Goal: Information Seeking & Learning: Check status

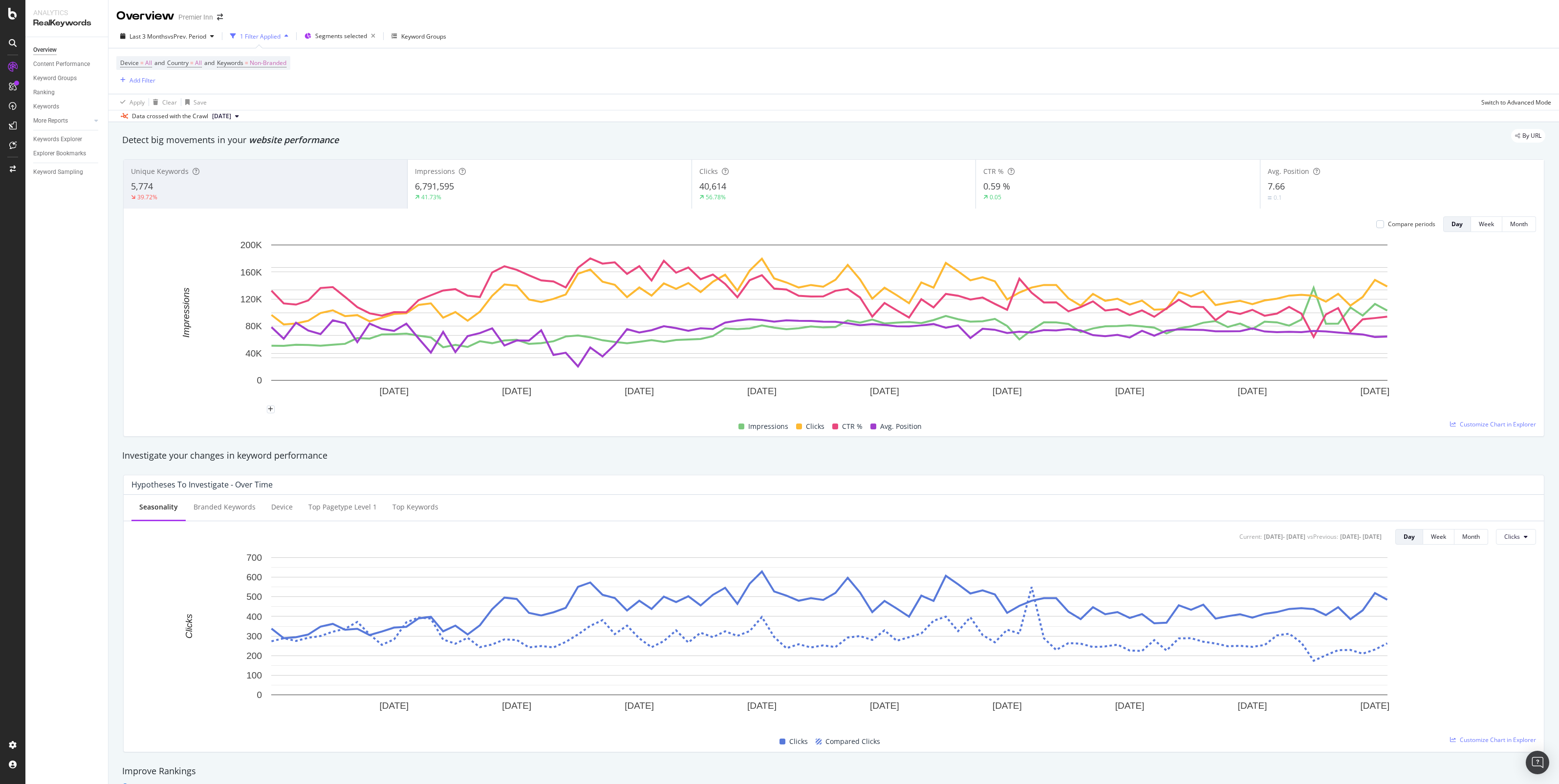
scroll to position [38, 0]
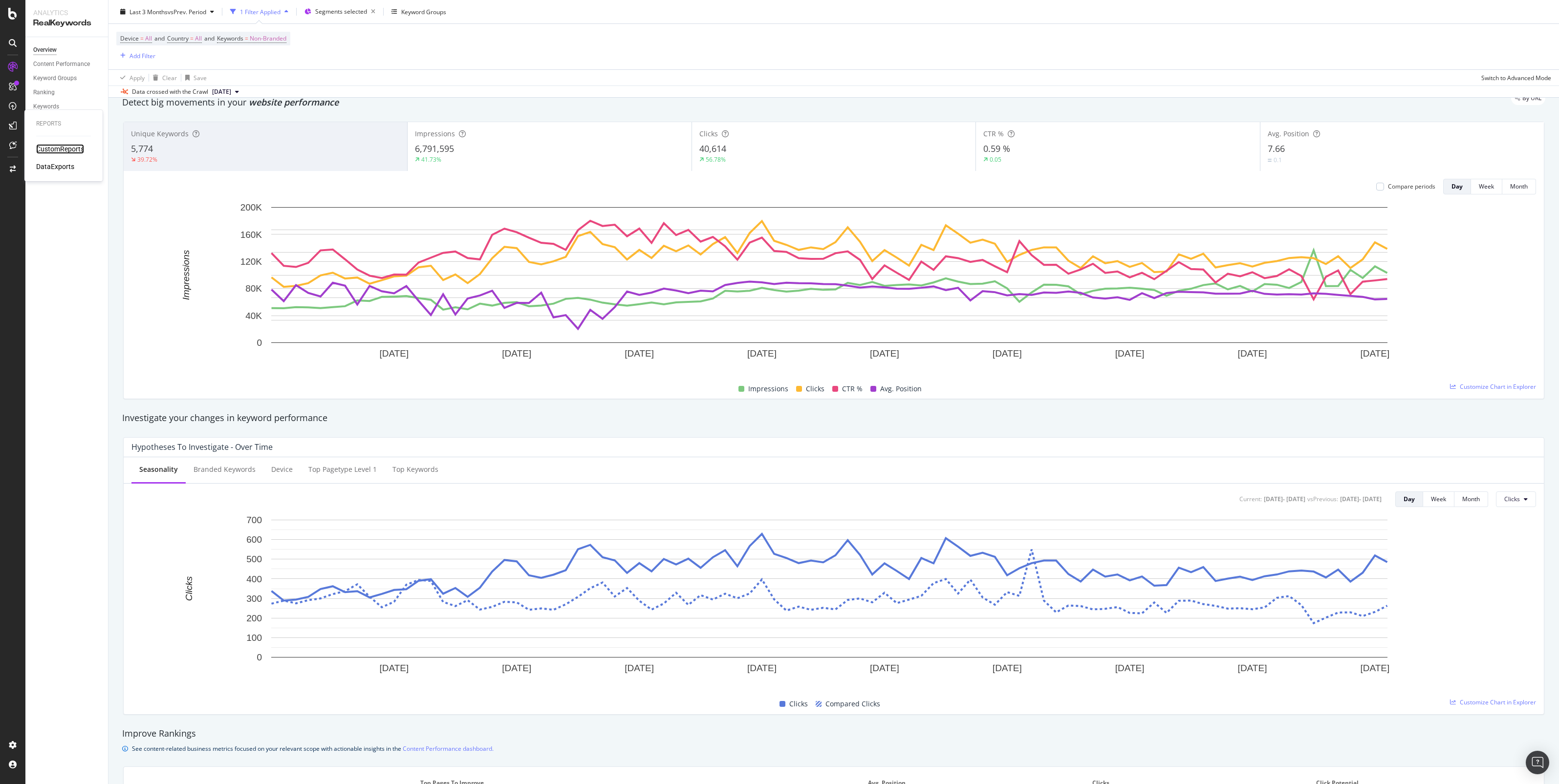
click at [39, 148] on div "CustomReports" at bounding box center [60, 149] width 48 height 10
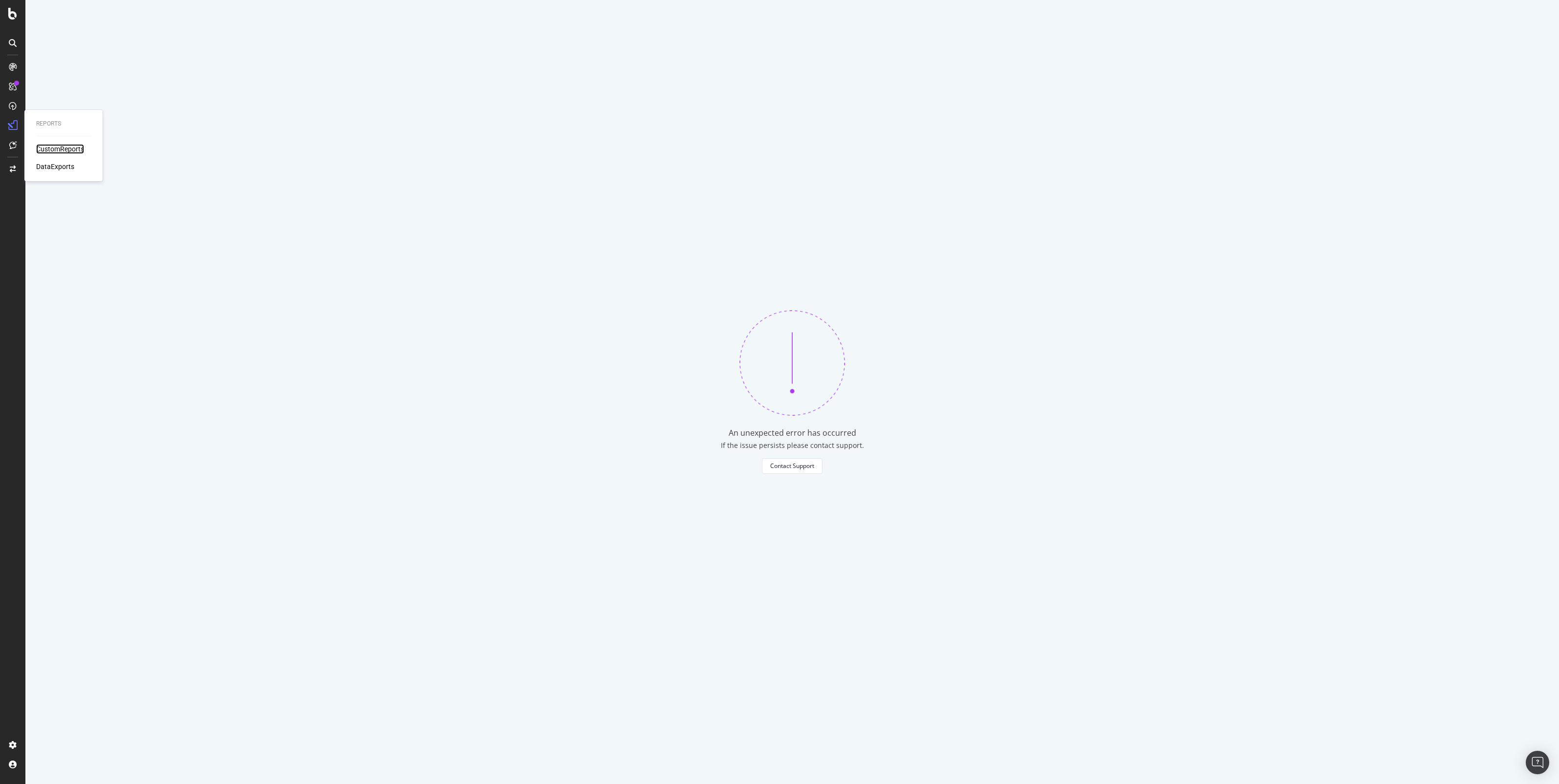
click at [40, 152] on div "CustomReports" at bounding box center [60, 149] width 48 height 10
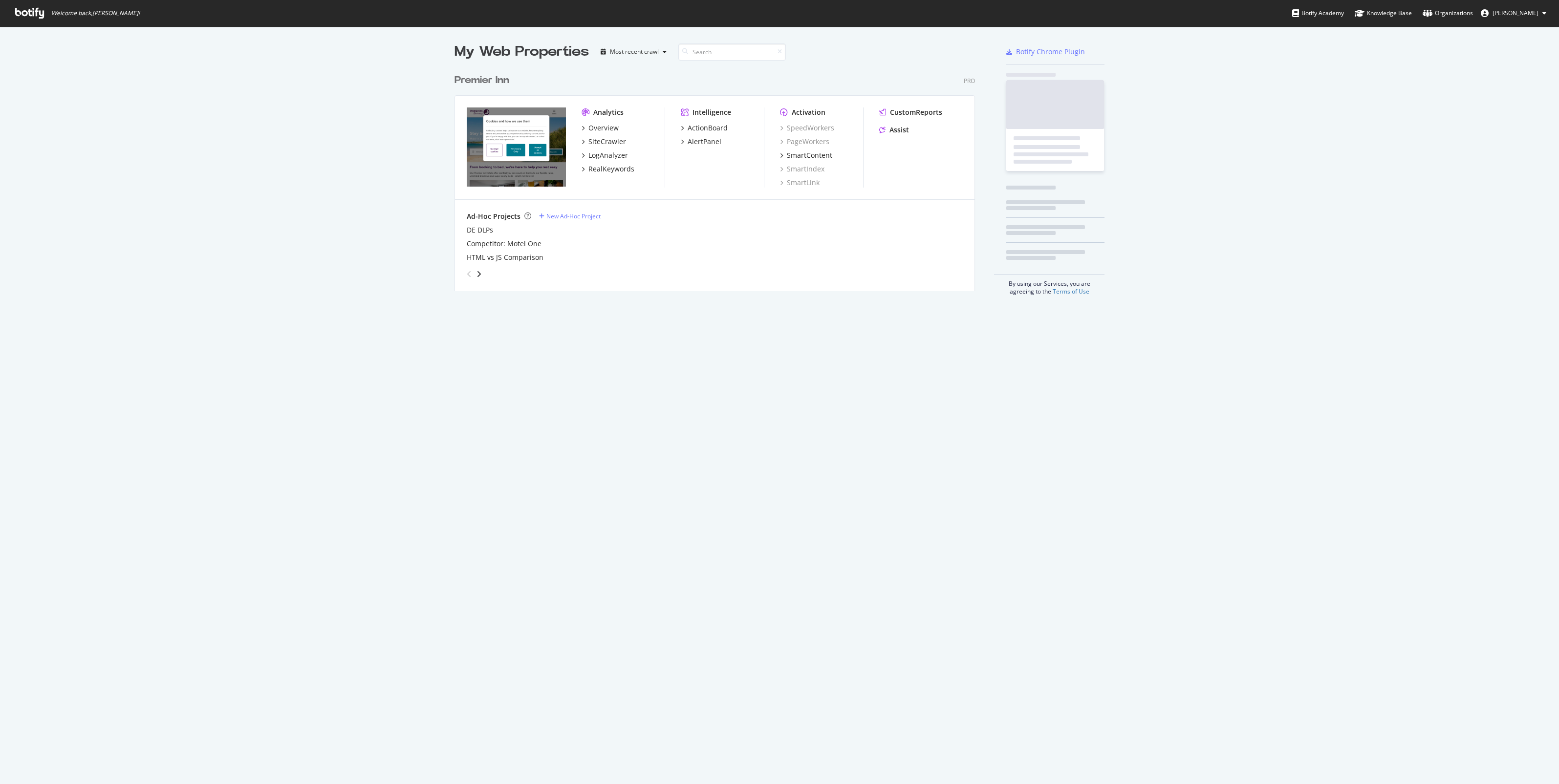
scroll to position [220, 519]
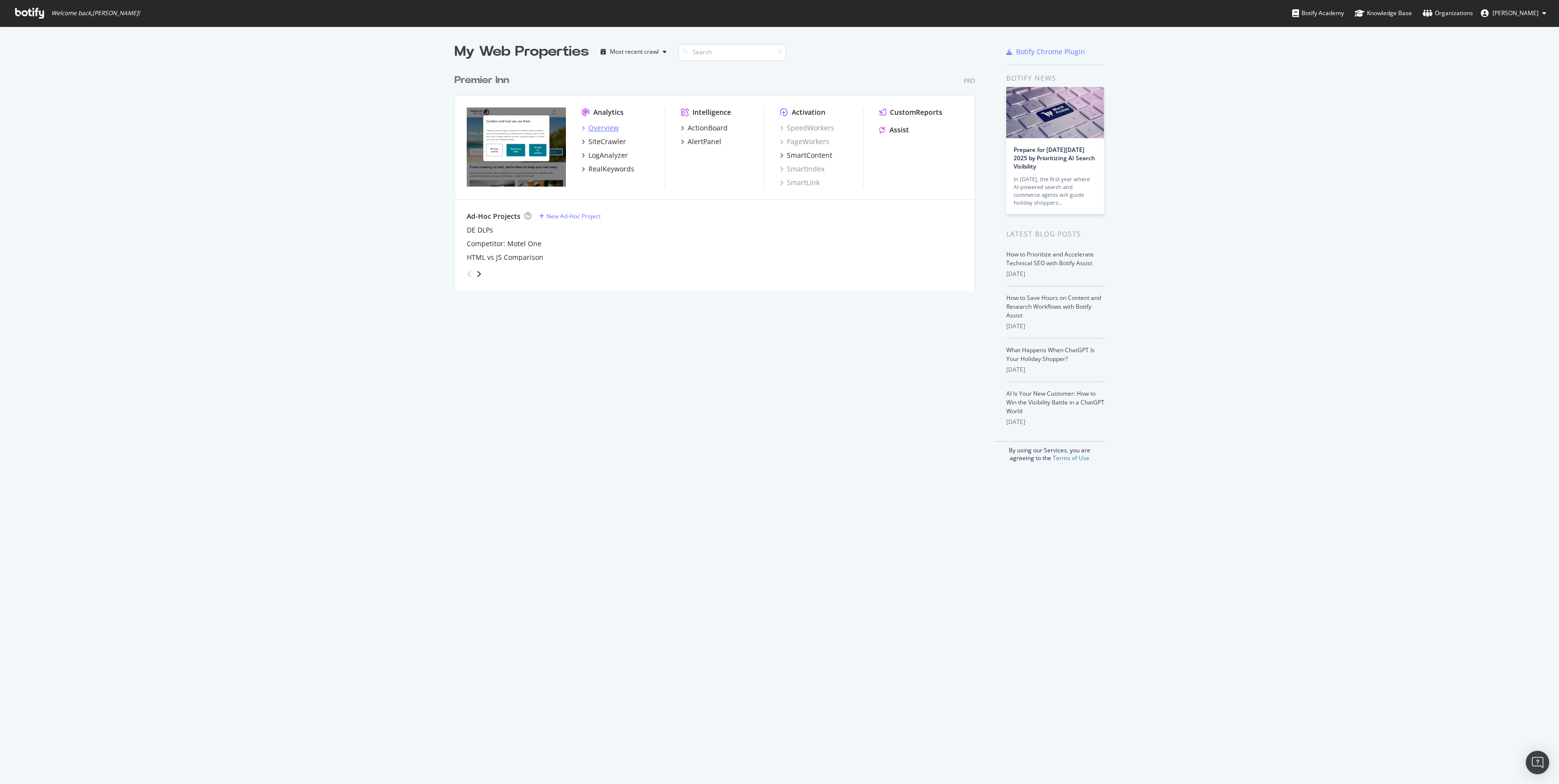
click at [599, 131] on div "Overview" at bounding box center [603, 128] width 30 height 10
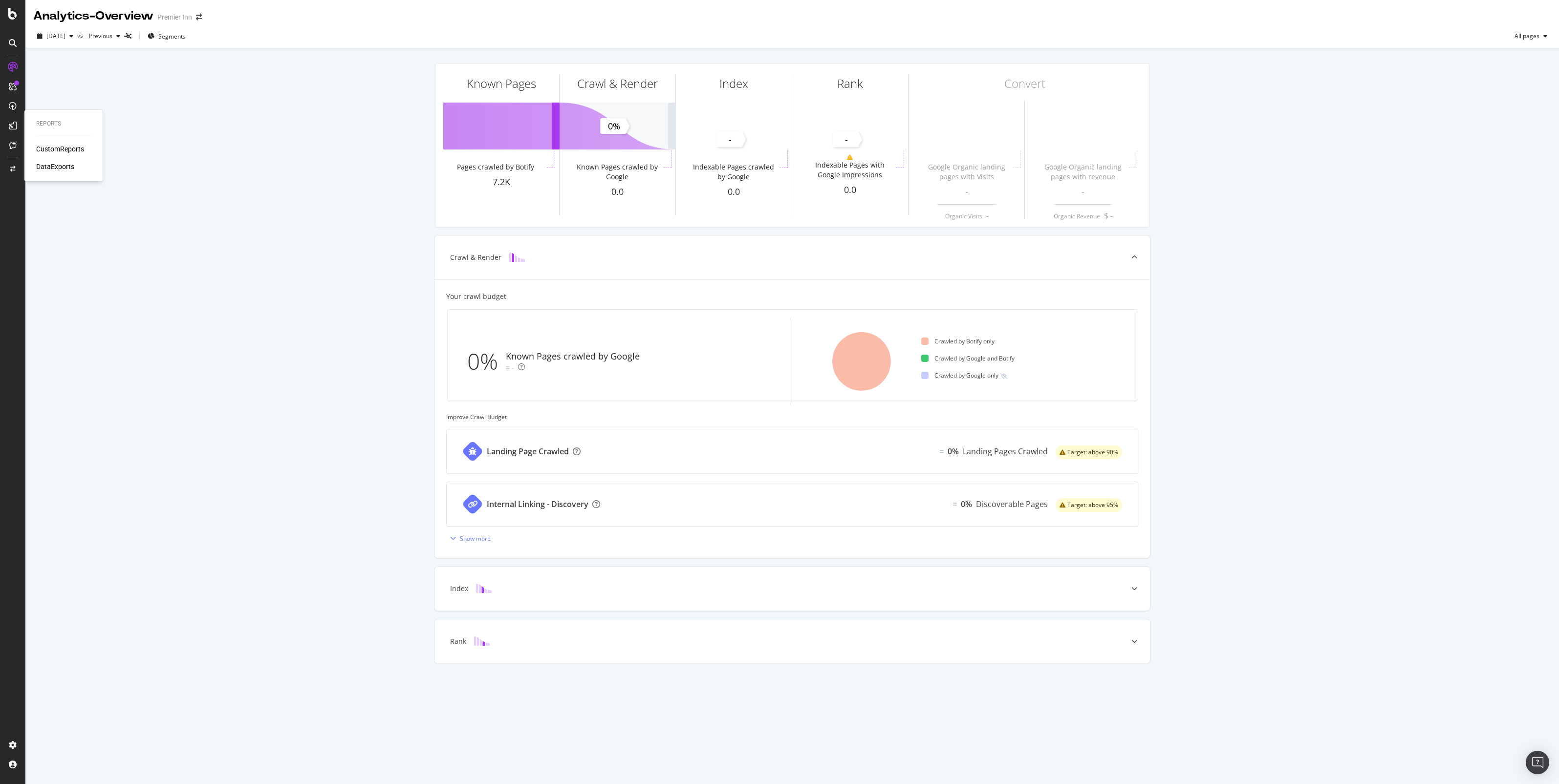
click at [42, 151] on div "CustomReports" at bounding box center [60, 149] width 48 height 10
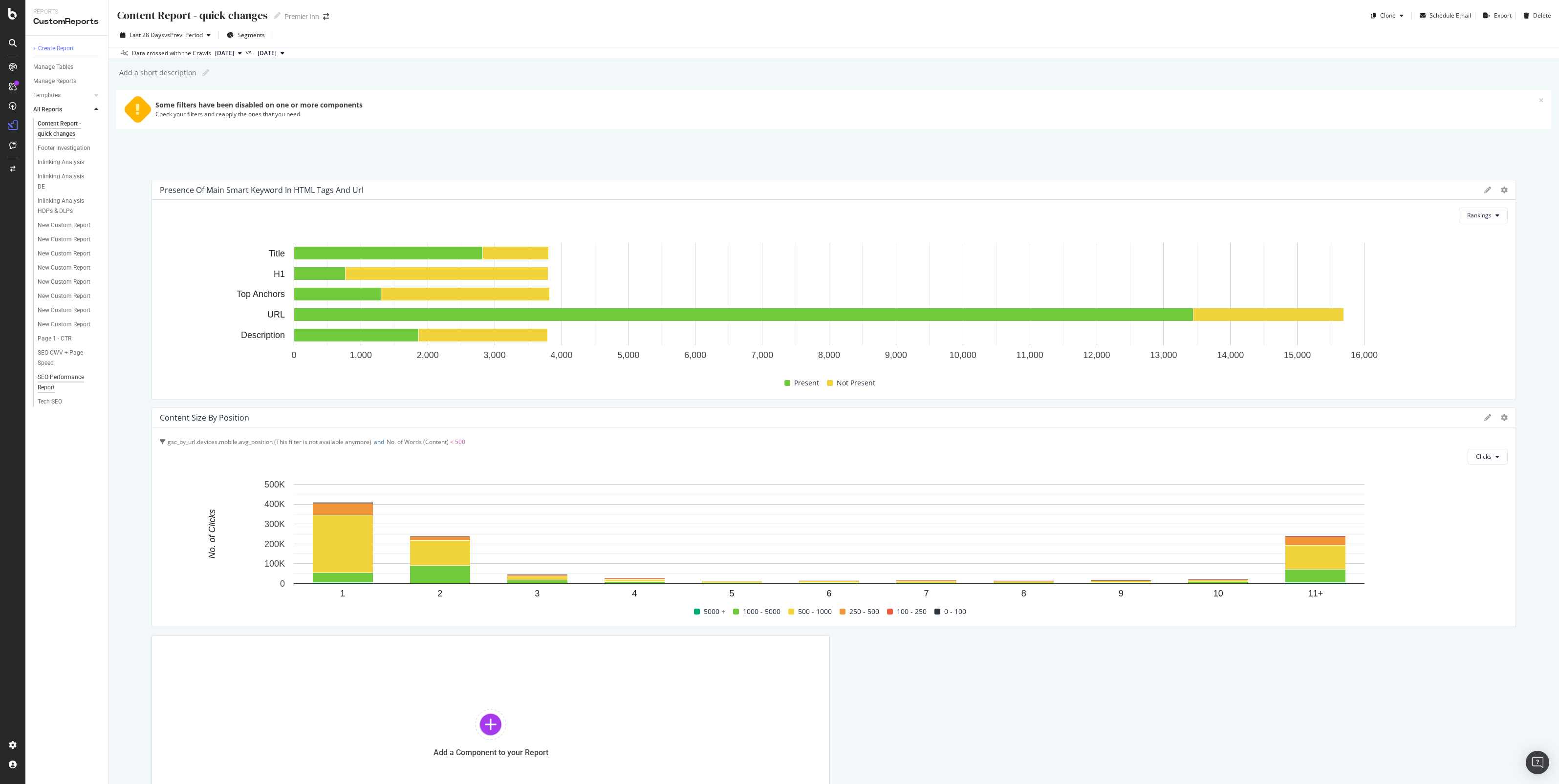
click at [47, 382] on div "SEO Performance Report" at bounding box center [65, 382] width 55 height 21
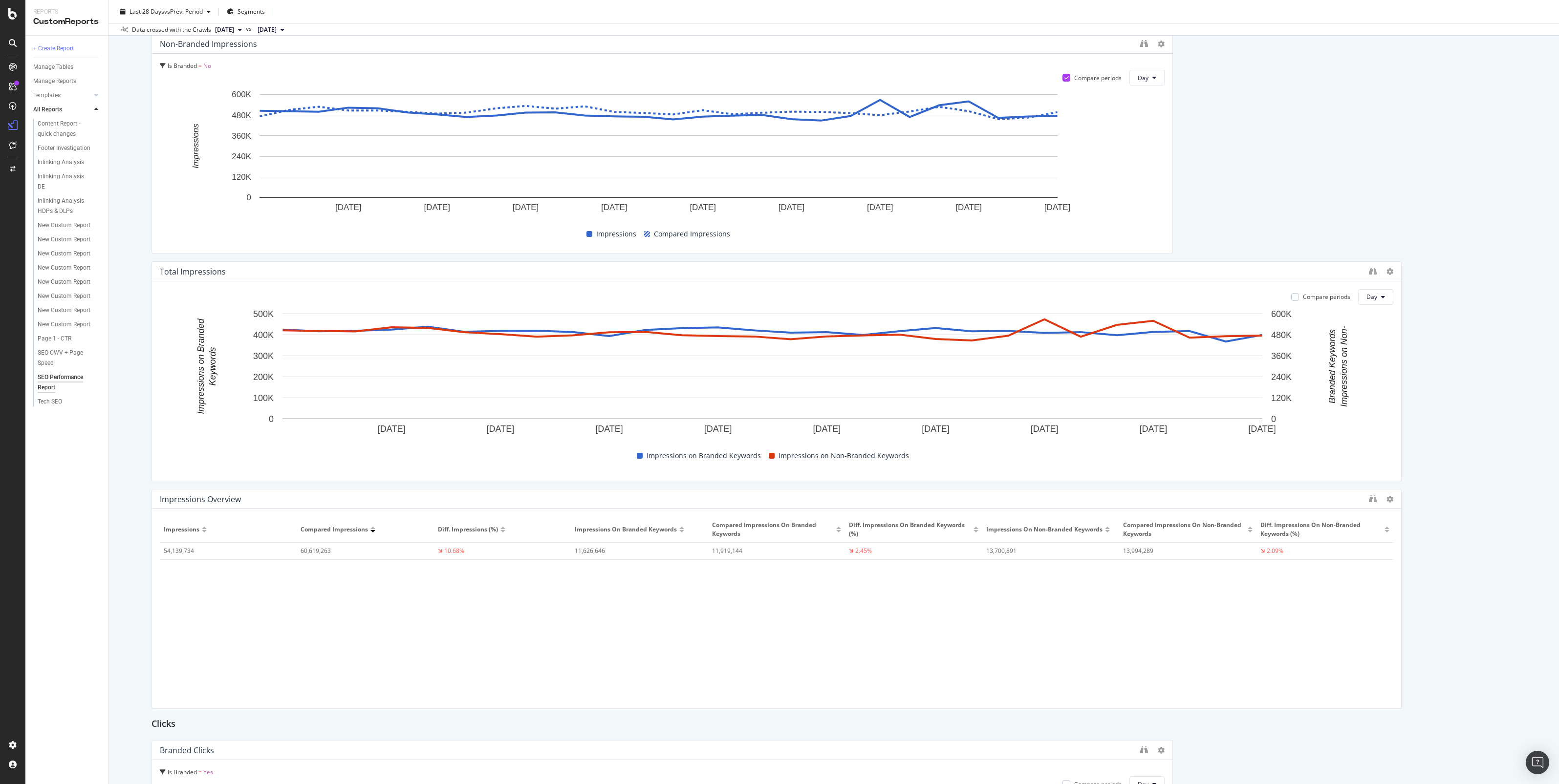
scroll to position [343, 0]
click at [1291, 296] on div at bounding box center [1295, 296] width 8 height 8
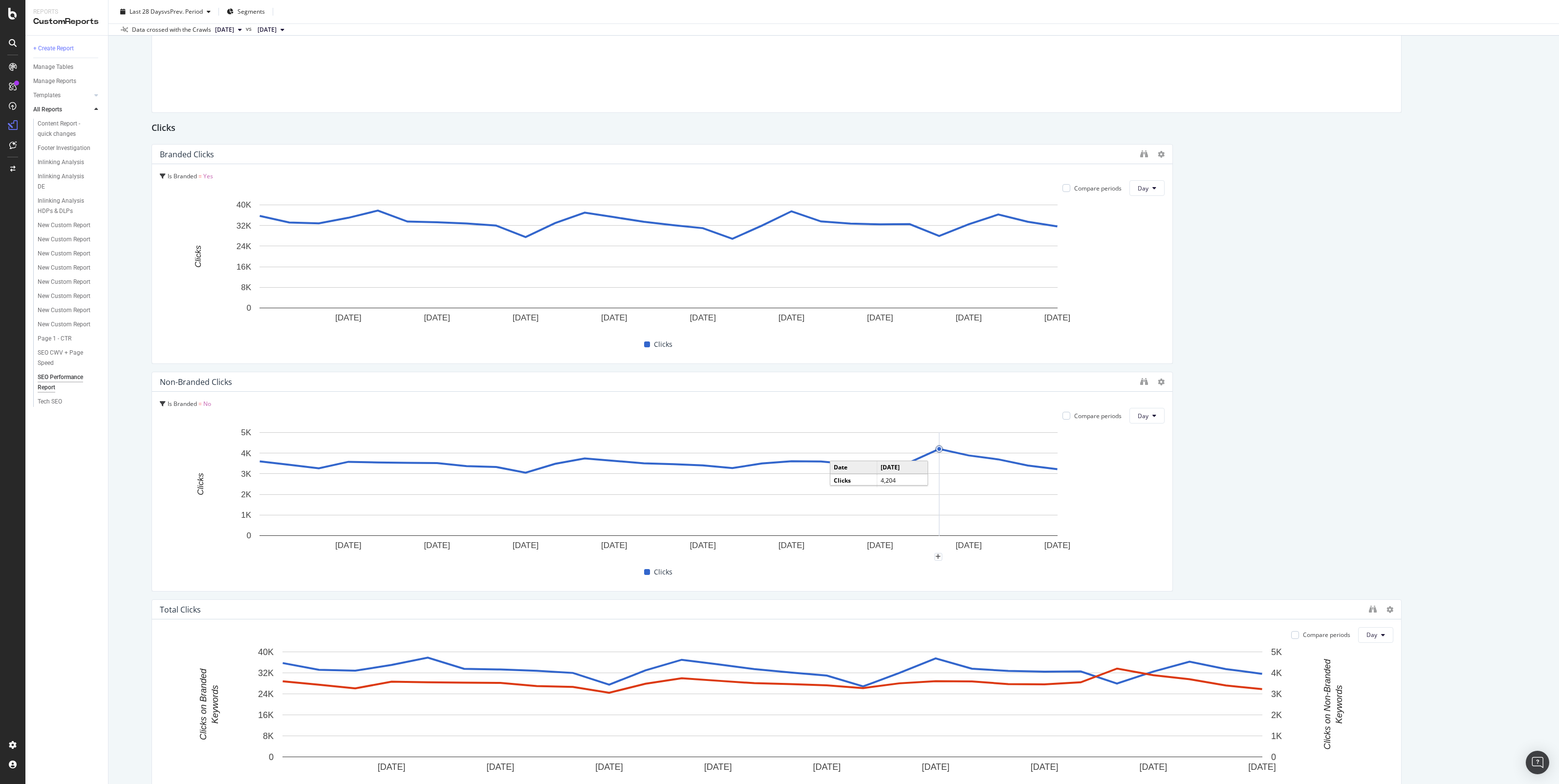
scroll to position [1014, 0]
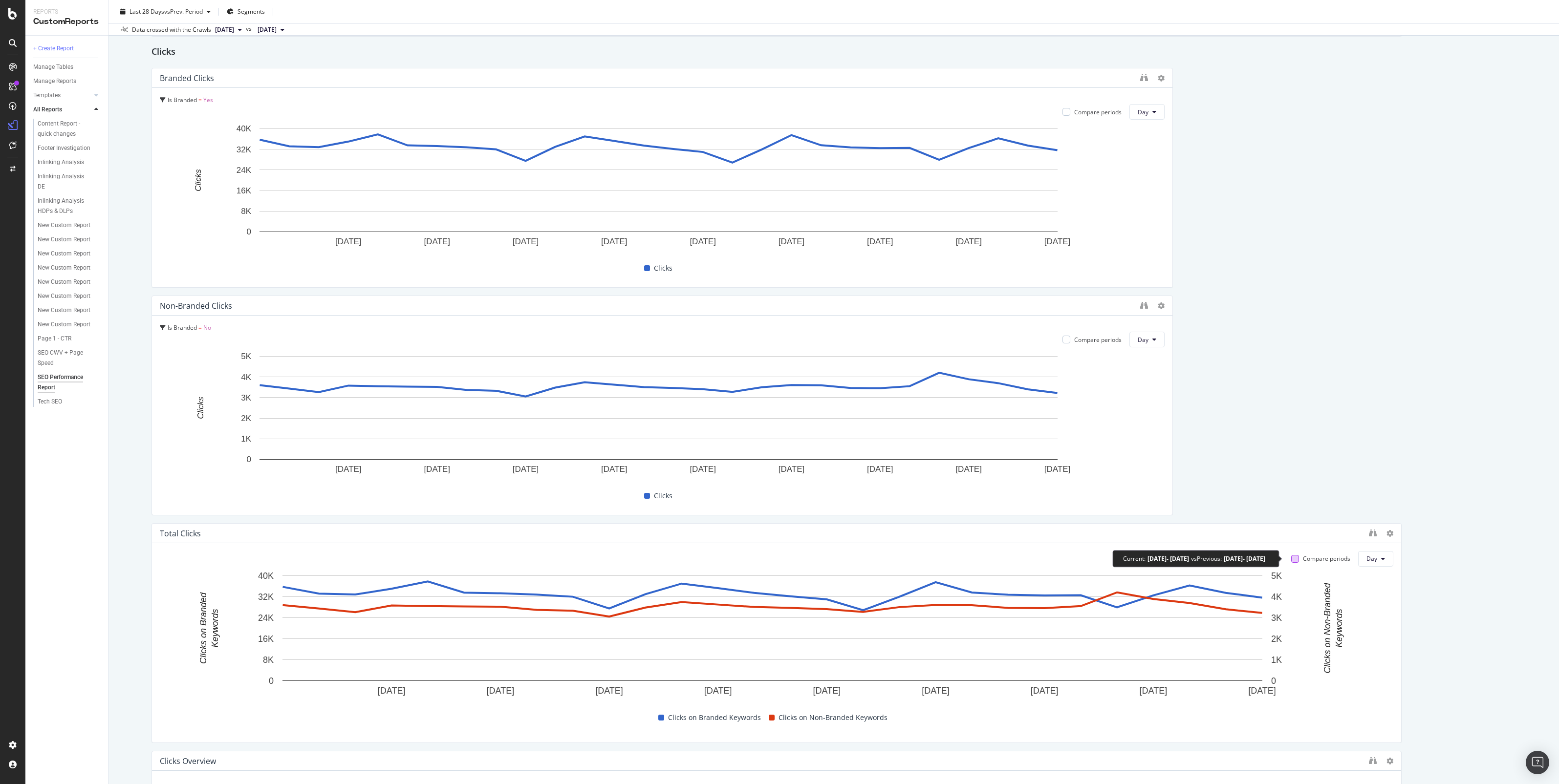
click at [1291, 560] on div at bounding box center [1295, 558] width 8 height 8
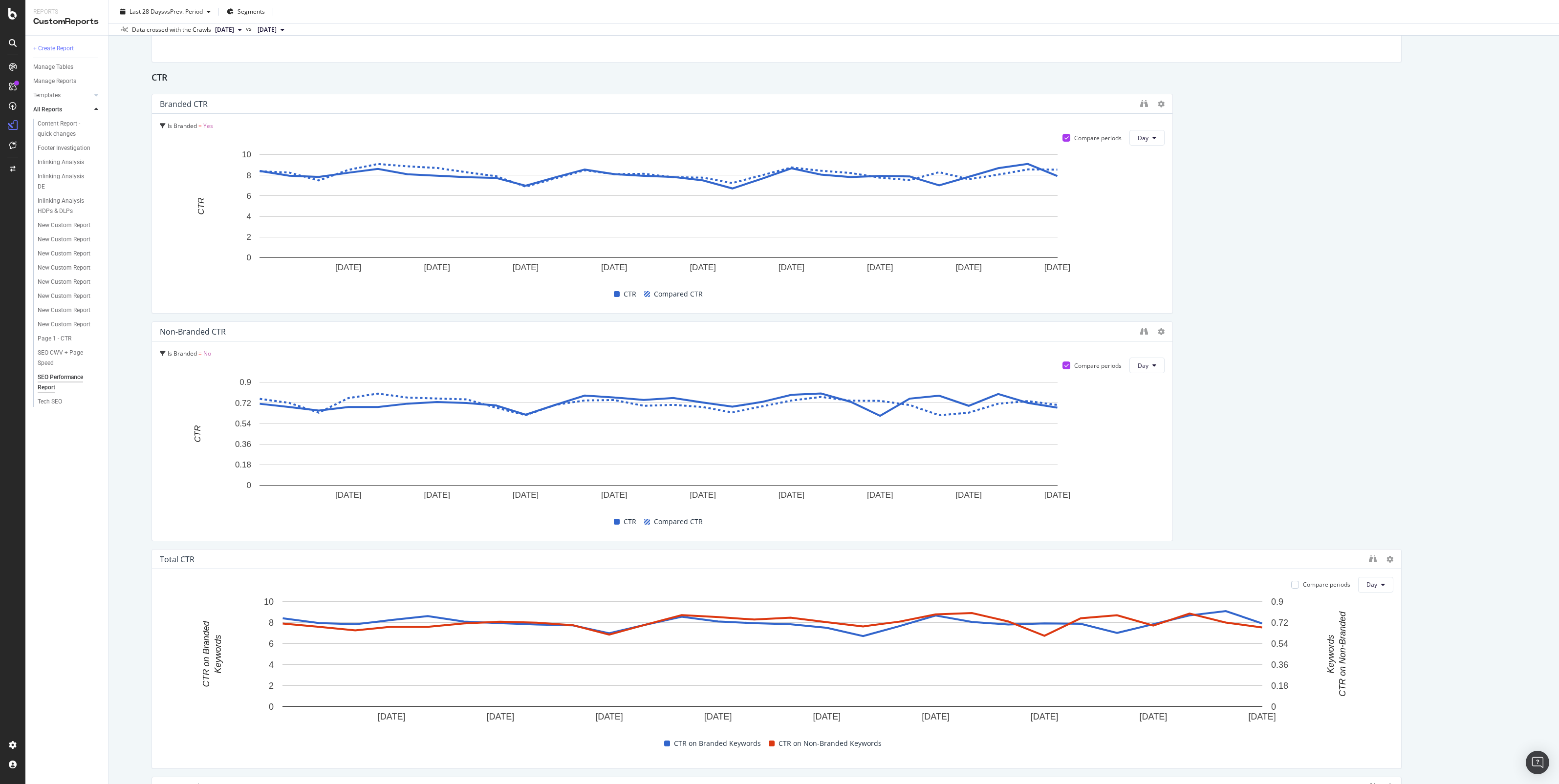
scroll to position [2053, 0]
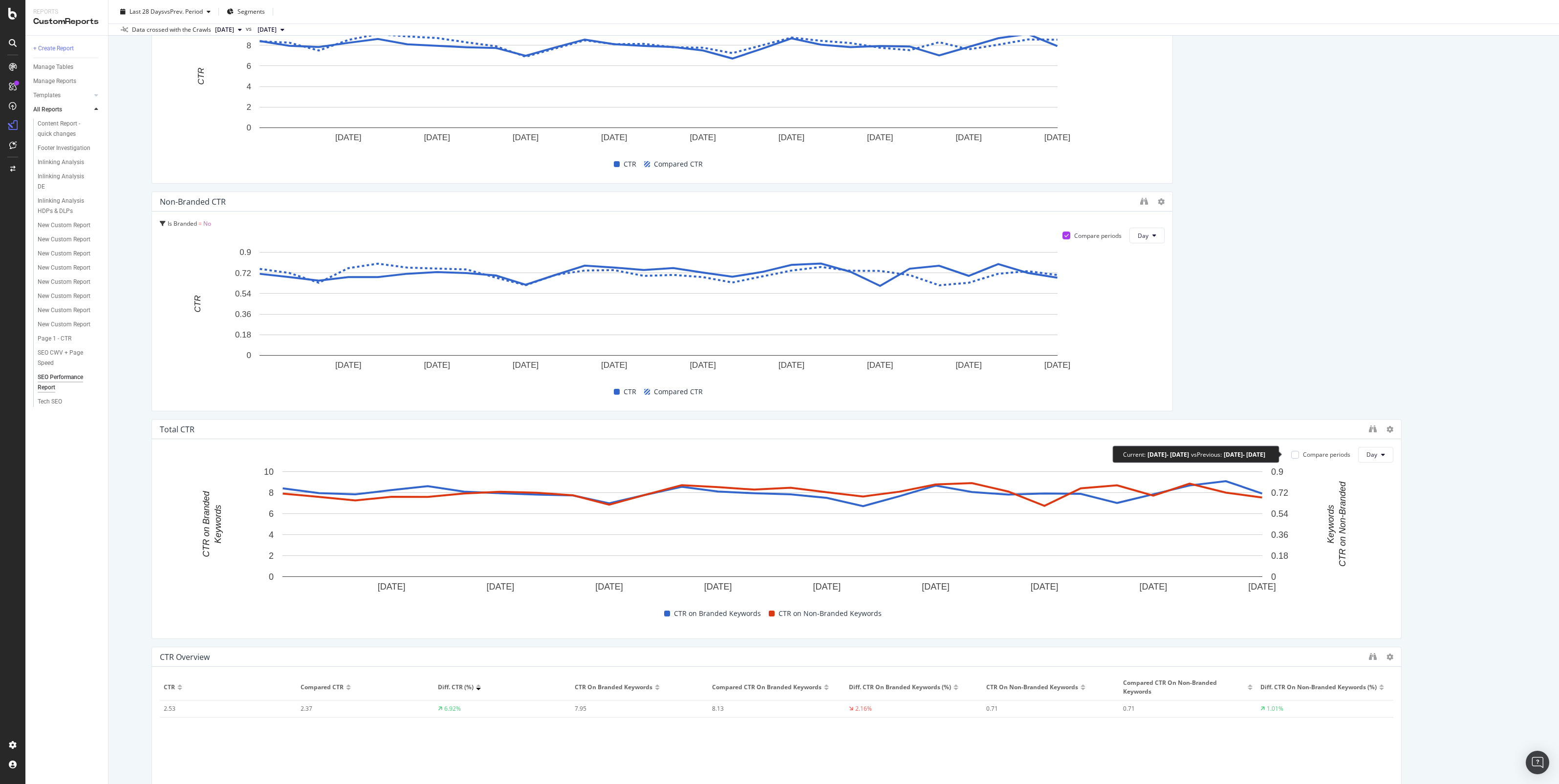
drag, startPoint x: 1284, startPoint y: 457, endPoint x: 820, endPoint y: 436, distance: 464.5
click at [1291, 457] on div at bounding box center [1295, 454] width 8 height 8
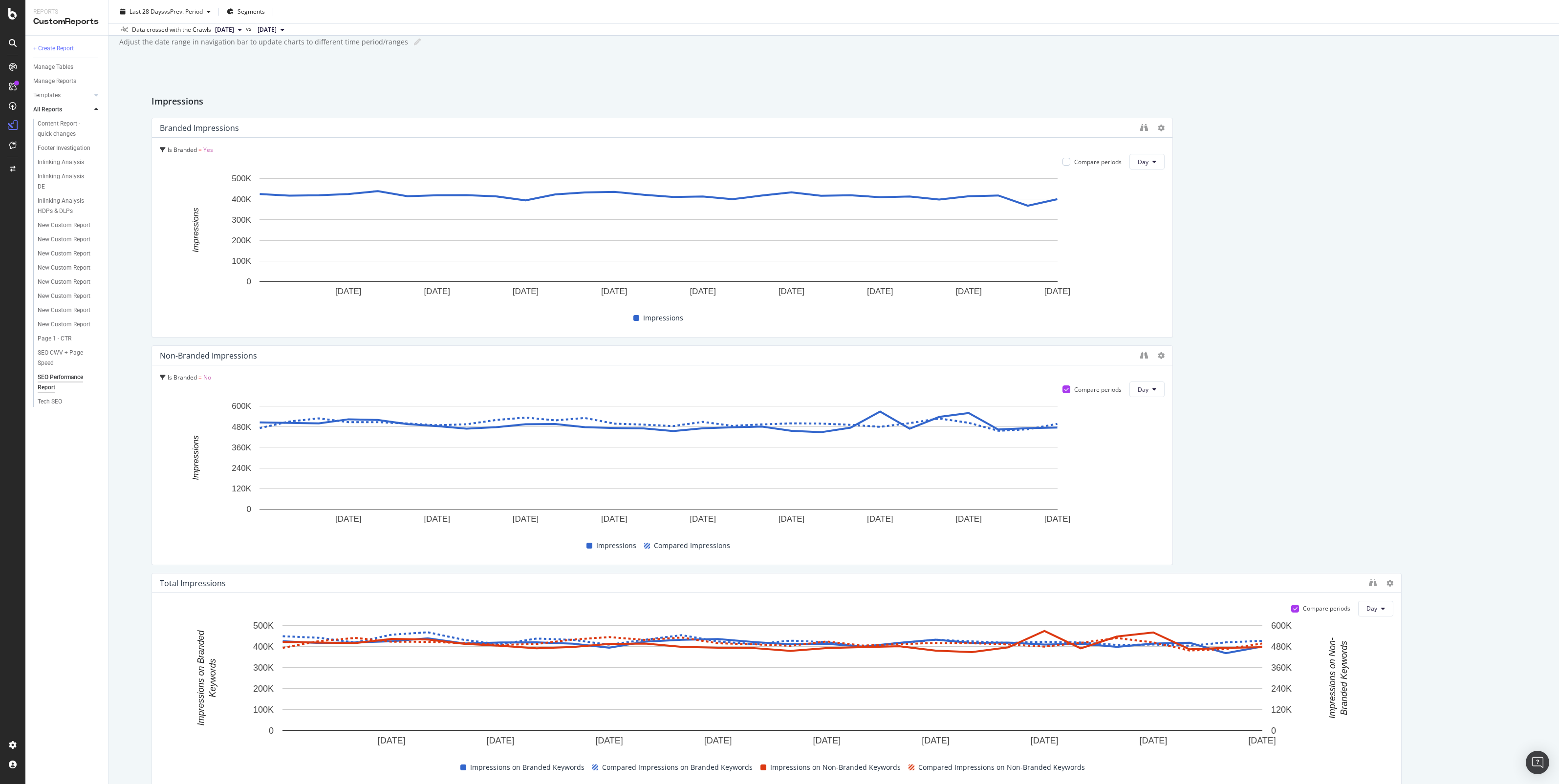
scroll to position [0, 0]
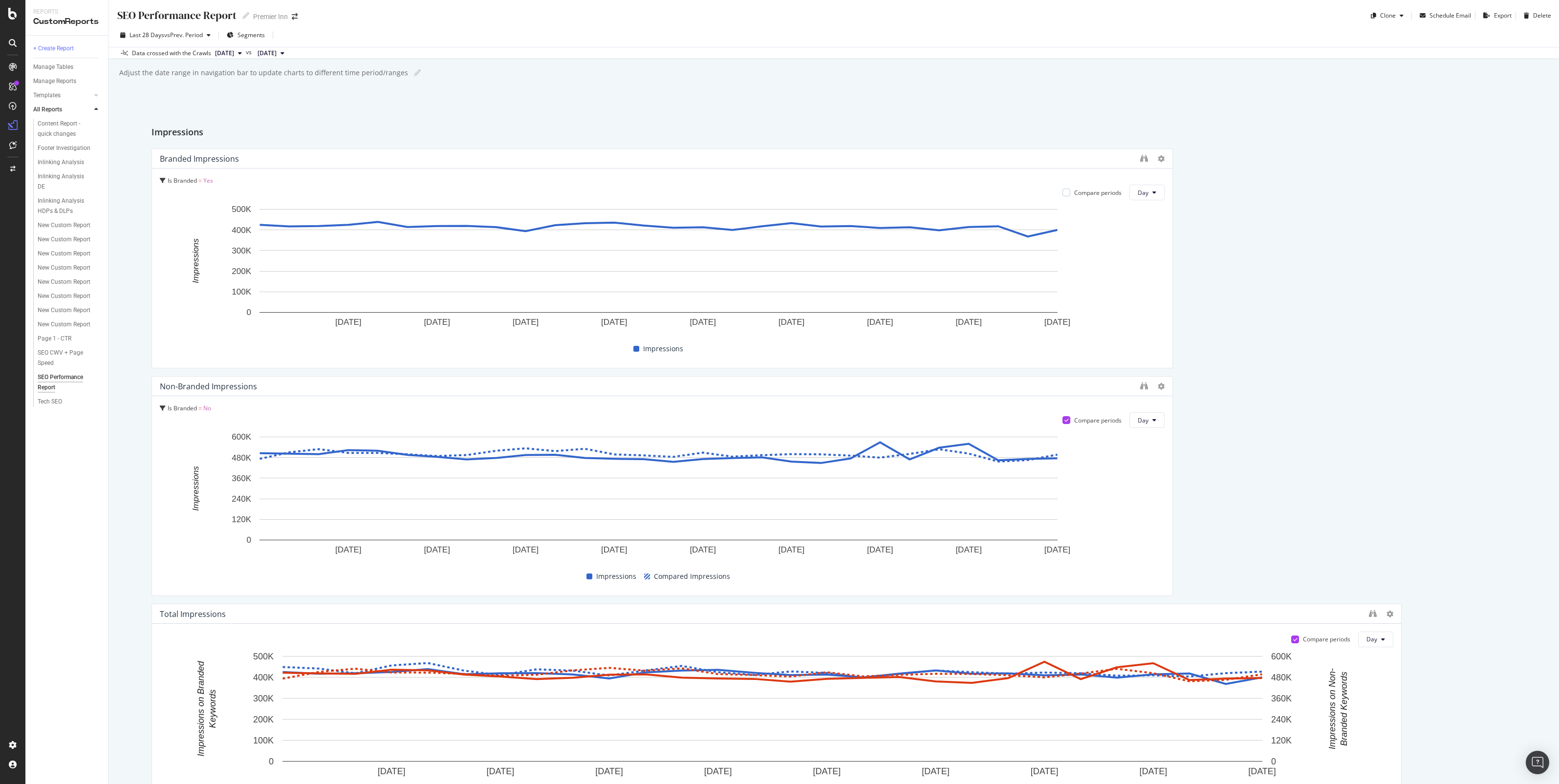
click at [234, 49] on span "[DATE]" at bounding box center [224, 53] width 19 height 9
click at [154, 38] on span "Last 28 Days" at bounding box center [146, 35] width 34 height 8
click at [142, 93] on div "Last 3 Months" at bounding box center [160, 92] width 38 height 8
type input "[DATE]"
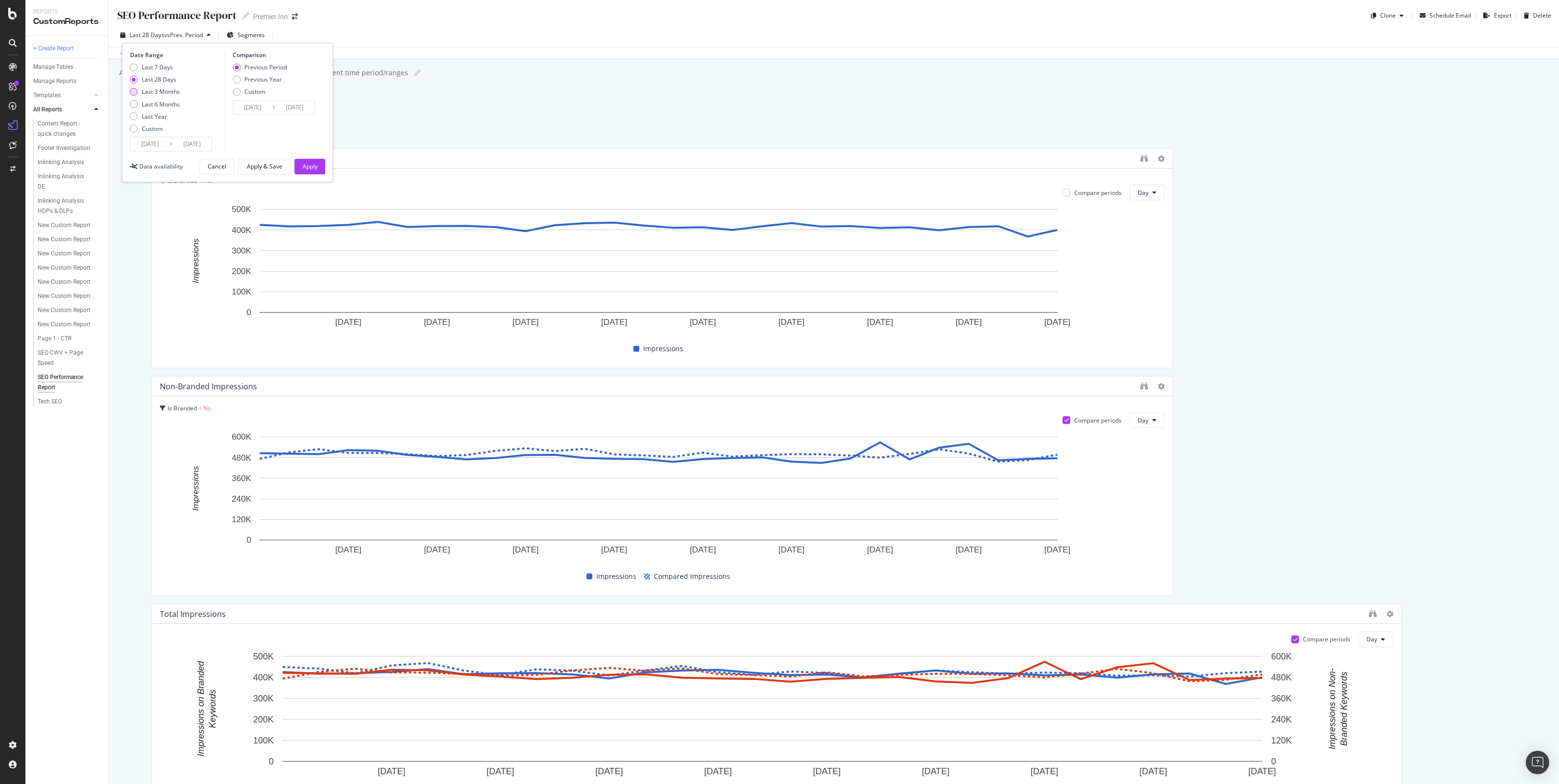
type input "[DATE]"
click at [303, 162] on div "Apply" at bounding box center [310, 166] width 15 height 15
